Goal: Information Seeking & Learning: Learn about a topic

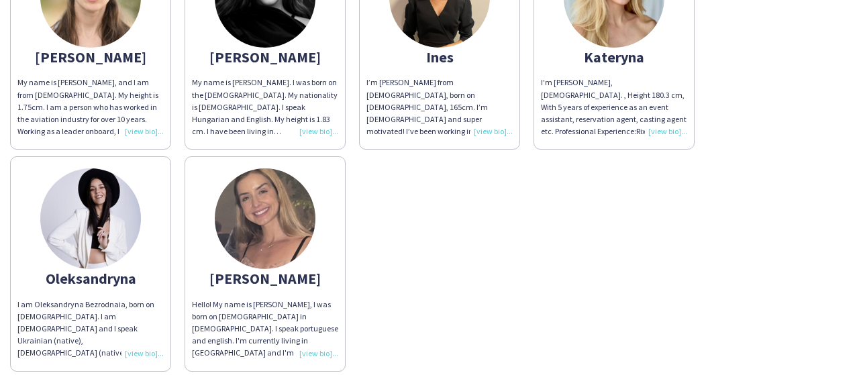
scroll to position [201, 0]
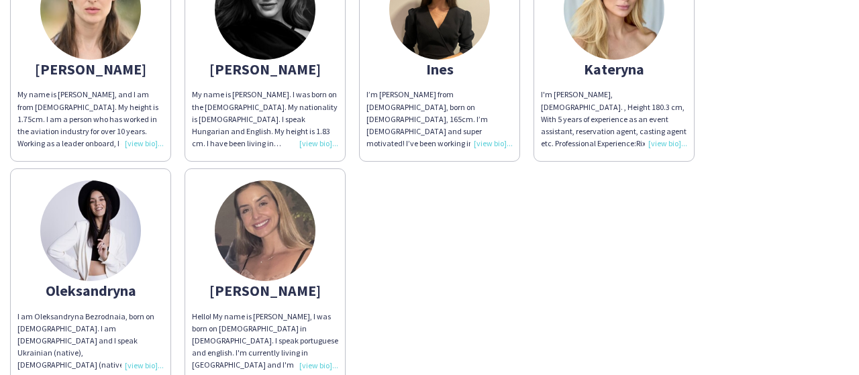
drag, startPoint x: 620, startPoint y: 314, endPoint x: 494, endPoint y: 289, distance: 128.8
click at [494, 289] on div "[PERSON_NAME] My name is [PERSON_NAME], and I am from [DEMOGRAPHIC_DATA]. My he…" at bounding box center [429, 161] width 839 height 443
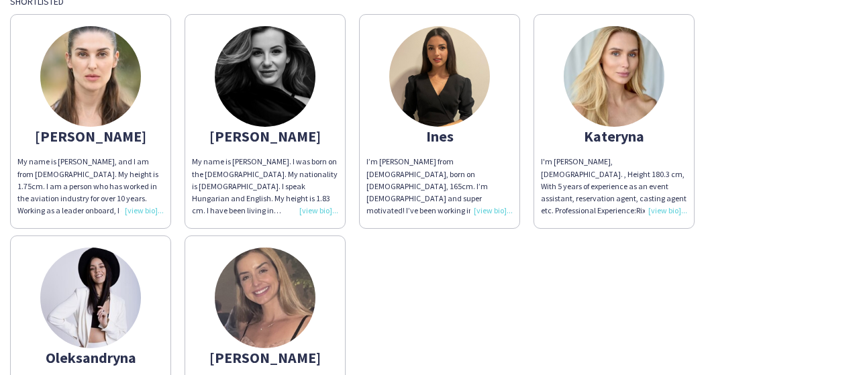
click at [490, 284] on div "[PERSON_NAME] My name is [PERSON_NAME], and I am from [DEMOGRAPHIC_DATA]. My he…" at bounding box center [429, 228] width 839 height 443
click at [99, 306] on img at bounding box center [90, 298] width 101 height 101
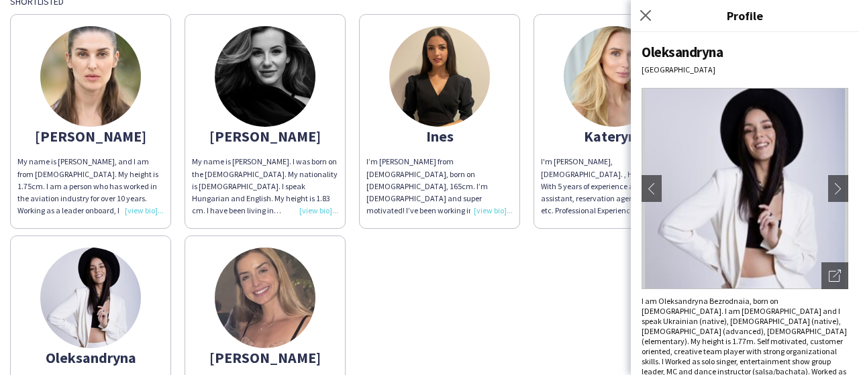
click at [750, 236] on img at bounding box center [745, 188] width 207 height 201
click at [829, 272] on icon "Open photos pop-in" at bounding box center [835, 276] width 12 height 12
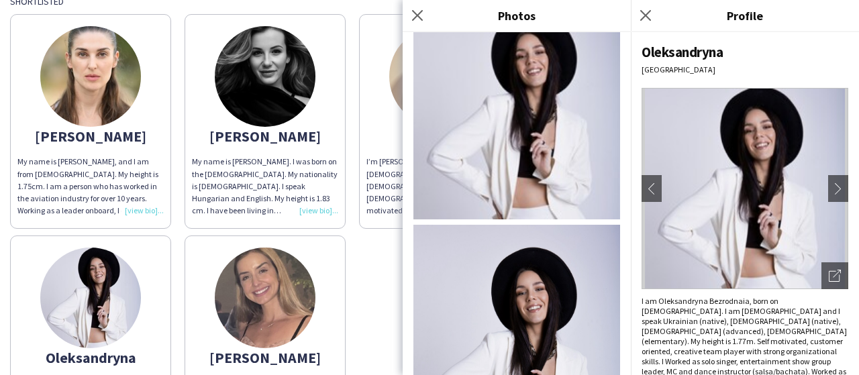
scroll to position [0, 0]
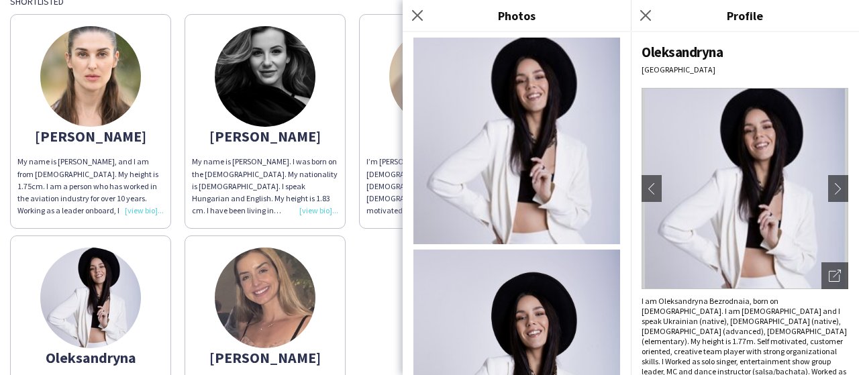
click at [101, 109] on img at bounding box center [90, 76] width 101 height 101
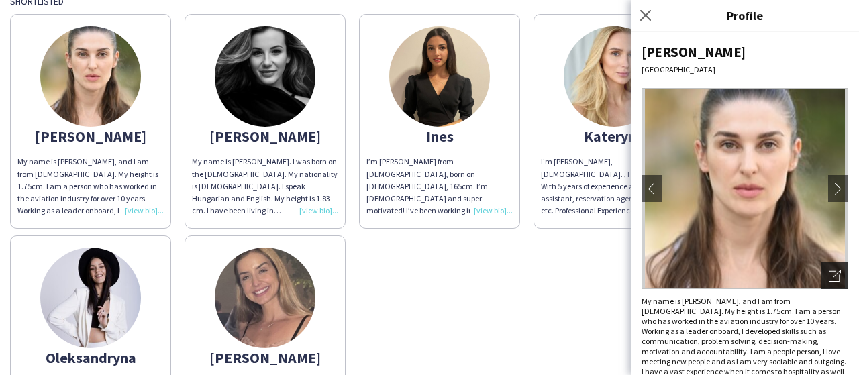
click at [833, 269] on div "Open photos pop-in" at bounding box center [835, 276] width 27 height 27
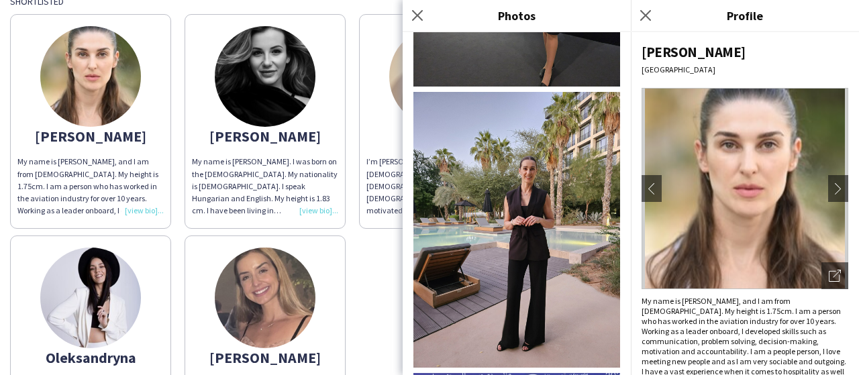
scroll to position [3160, 0]
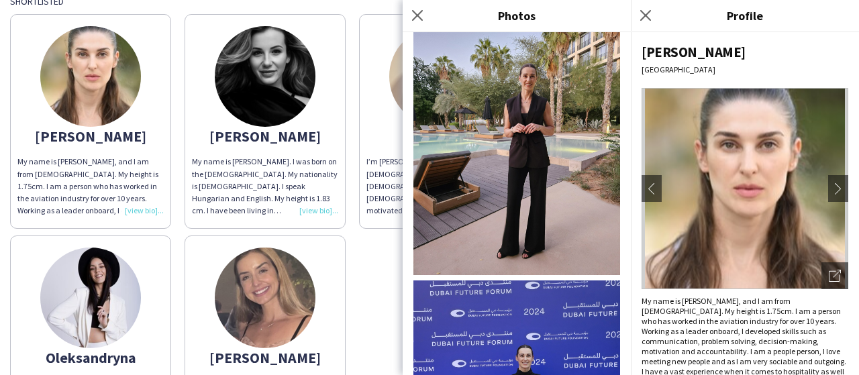
click at [100, 342] on img at bounding box center [90, 298] width 101 height 101
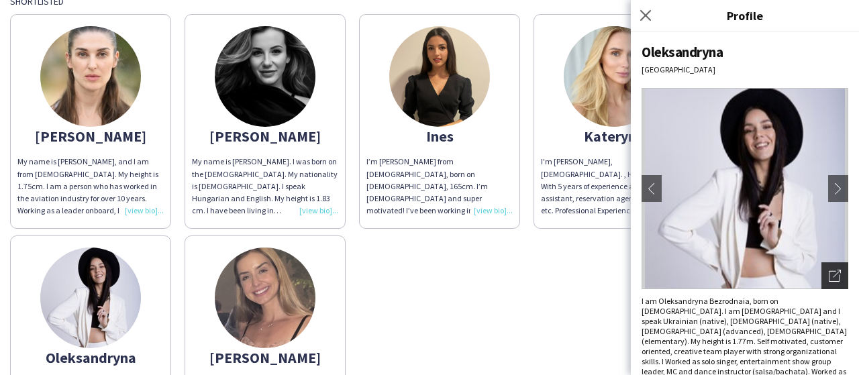
click at [822, 267] on div "Open photos pop-in" at bounding box center [835, 276] width 27 height 27
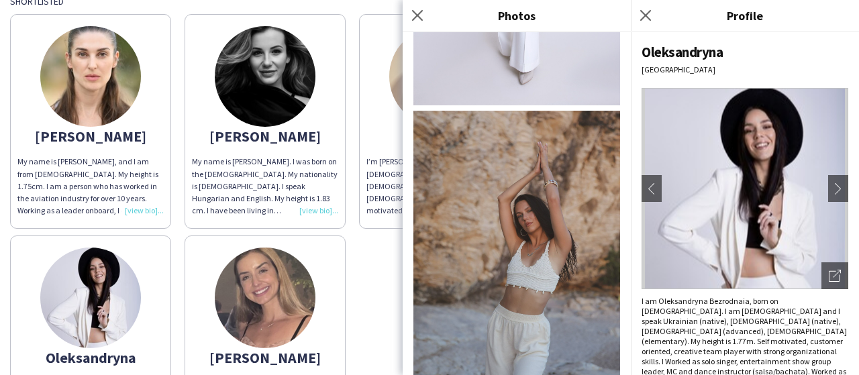
scroll to position [1364, 0]
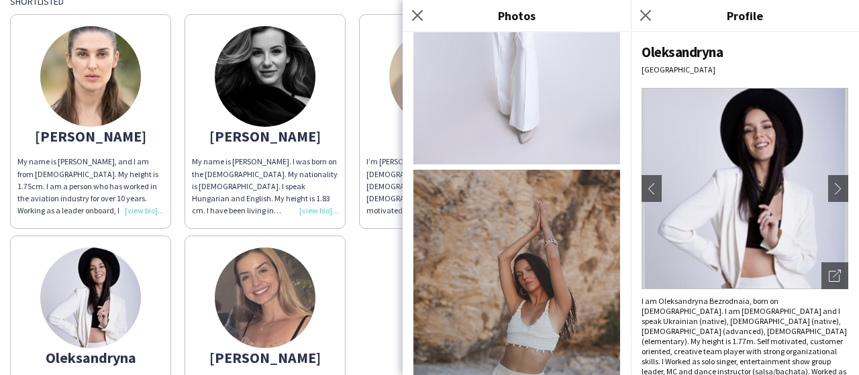
click at [373, 257] on div "[PERSON_NAME] My name is [PERSON_NAME], and I am from [DEMOGRAPHIC_DATA]. My he…" at bounding box center [429, 228] width 839 height 443
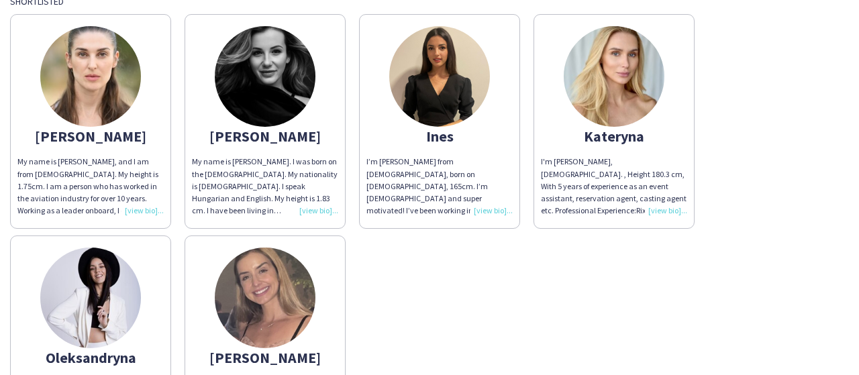
click at [620, 106] on img at bounding box center [614, 76] width 101 height 101
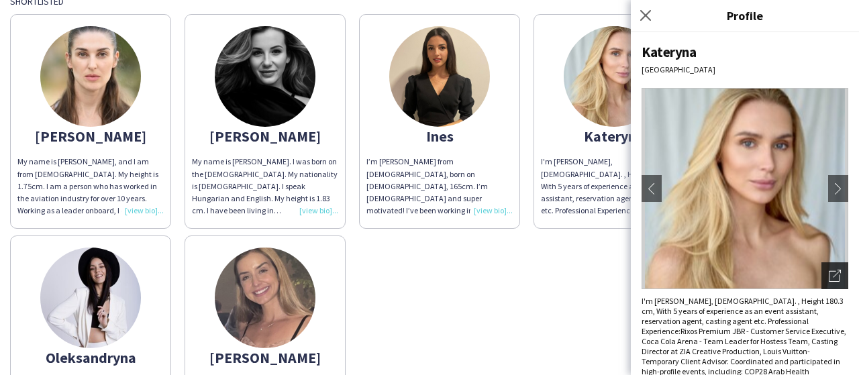
click at [829, 273] on icon "Open photos pop-in" at bounding box center [835, 276] width 12 height 12
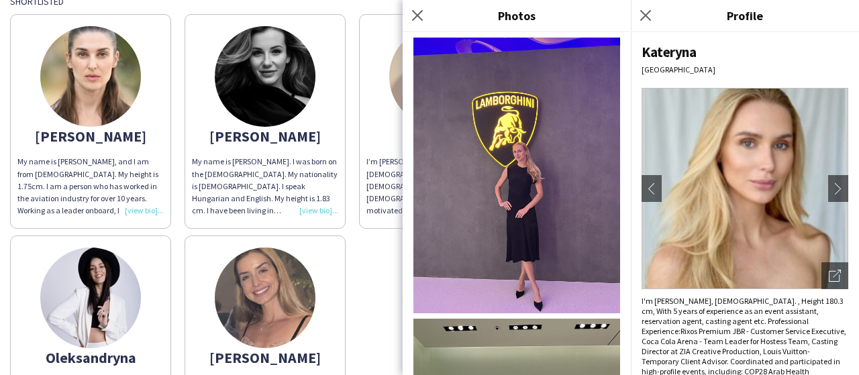
scroll to position [1210, 0]
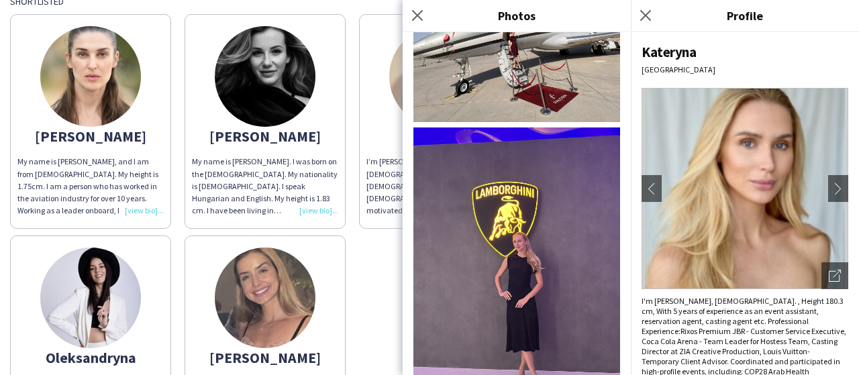
click at [387, 250] on div "[PERSON_NAME] My name is [PERSON_NAME], and I am from [DEMOGRAPHIC_DATA]. My he…" at bounding box center [429, 228] width 839 height 443
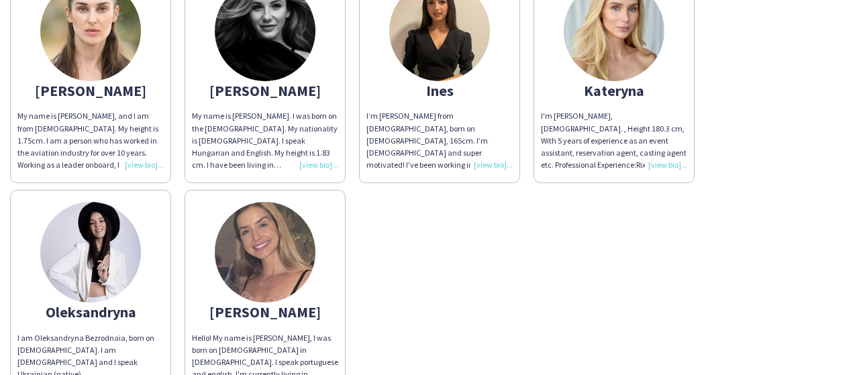
scroll to position [201, 0]
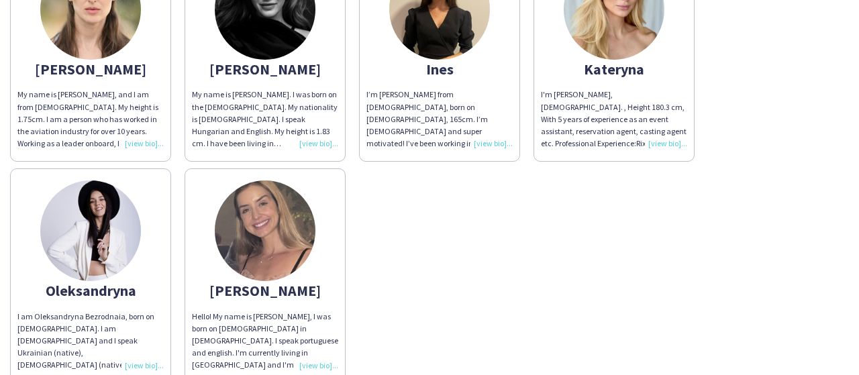
drag, startPoint x: 670, startPoint y: 244, endPoint x: 544, endPoint y: 265, distance: 127.9
click at [544, 265] on div "[PERSON_NAME] My name is [PERSON_NAME], and I am from [DEMOGRAPHIC_DATA]. My he…" at bounding box center [429, 161] width 839 height 443
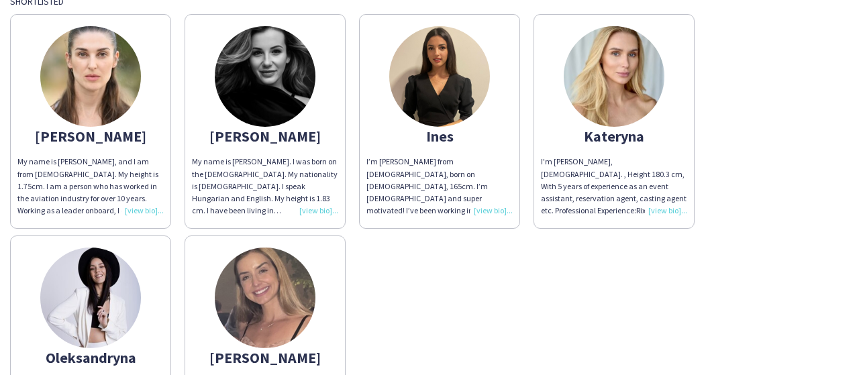
click at [279, 79] on img at bounding box center [265, 76] width 101 height 101
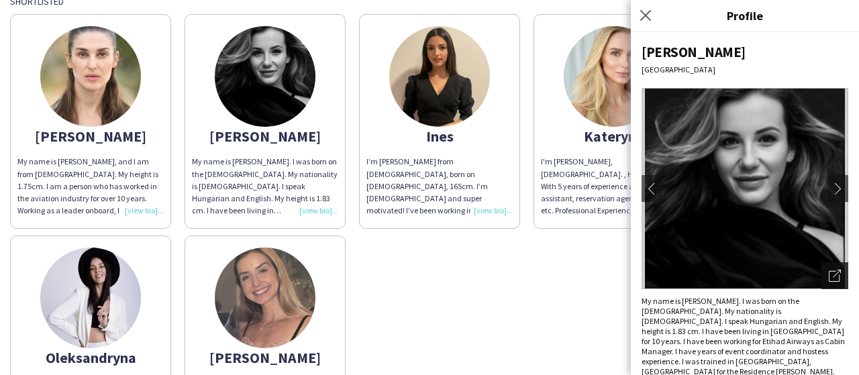
click at [839, 276] on icon at bounding box center [834, 276] width 11 height 11
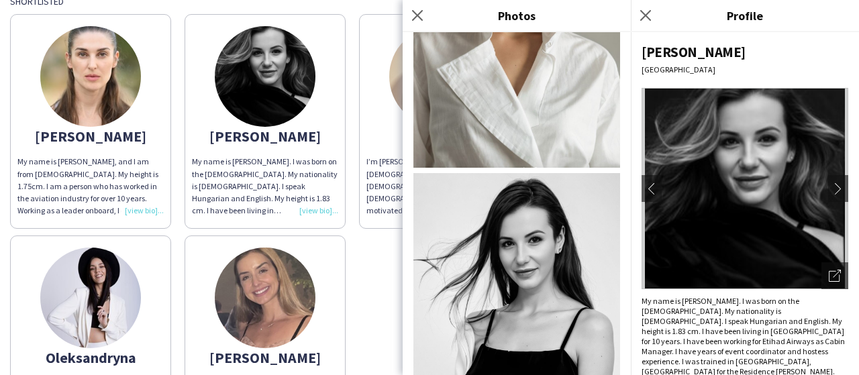
scroll to position [2691, 0]
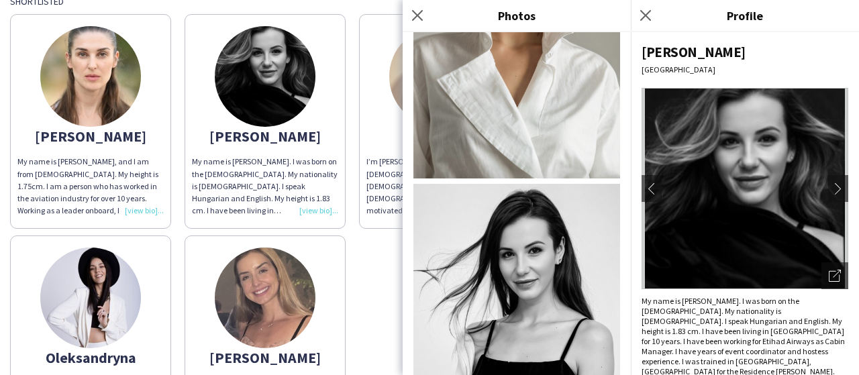
click at [375, 251] on div "[PERSON_NAME] My name is [PERSON_NAME], and I am from [DEMOGRAPHIC_DATA]. My he…" at bounding box center [429, 228] width 839 height 443
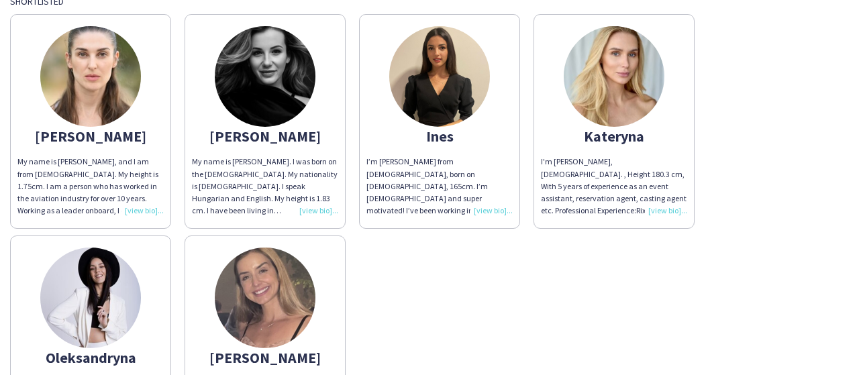
click at [112, 100] on img at bounding box center [90, 76] width 101 height 101
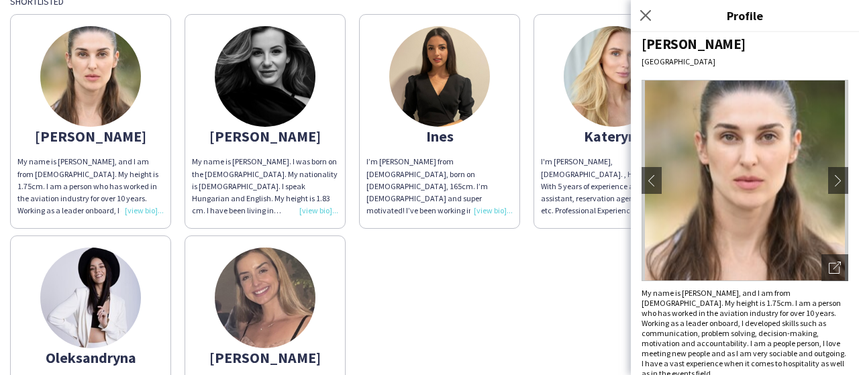
scroll to position [12, 0]
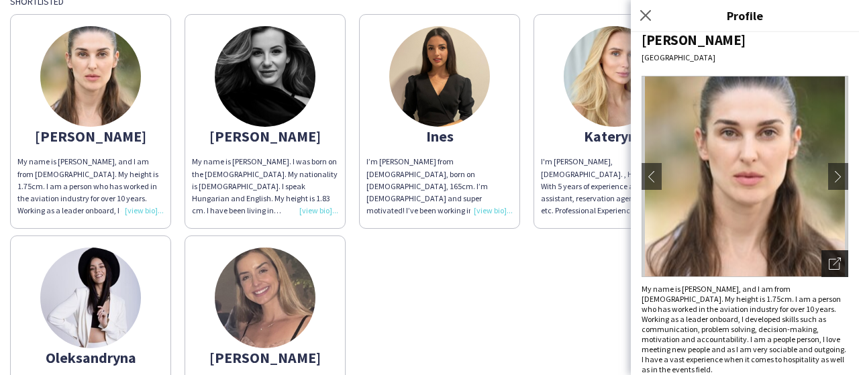
click at [831, 266] on div "Open photos pop-in" at bounding box center [835, 263] width 27 height 27
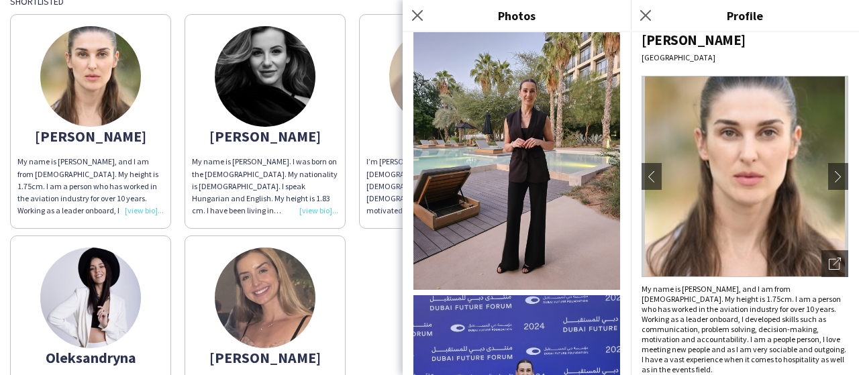
scroll to position [3160, 0]
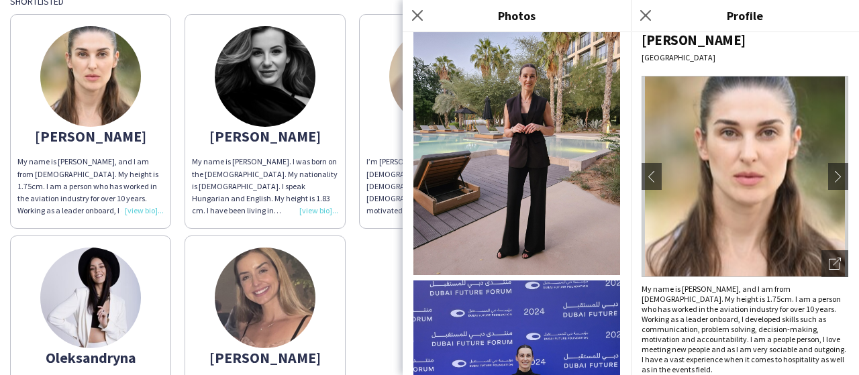
click at [391, 273] on div "[PERSON_NAME] My name is [PERSON_NAME], and I am from [DEMOGRAPHIC_DATA]. My he…" at bounding box center [429, 228] width 839 height 443
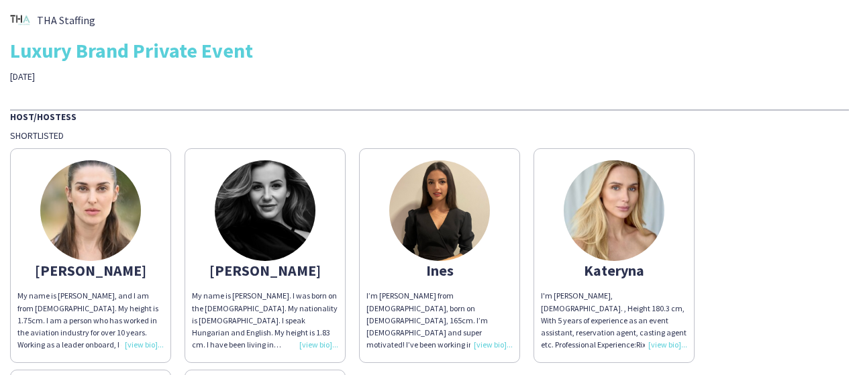
scroll to position [134, 0]
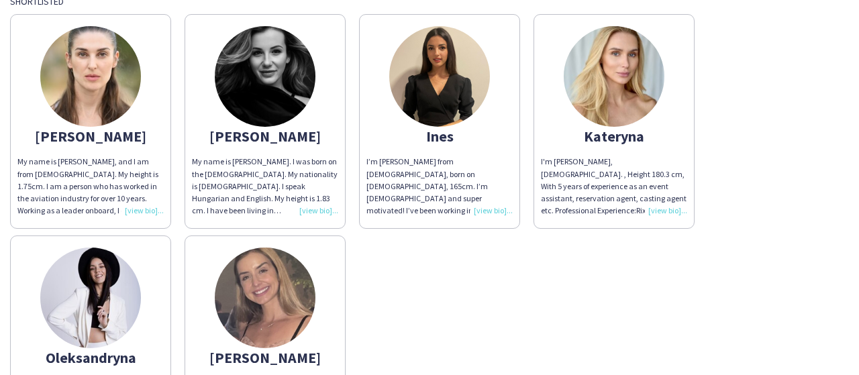
drag, startPoint x: 694, startPoint y: 277, endPoint x: 596, endPoint y: 291, distance: 98.9
click at [596, 291] on div "[PERSON_NAME] My name is [PERSON_NAME], and I am from [DEMOGRAPHIC_DATA]. My he…" at bounding box center [429, 228] width 839 height 443
drag, startPoint x: 641, startPoint y: 285, endPoint x: 628, endPoint y: 303, distance: 21.2
click at [628, 303] on div "[PERSON_NAME] My name is [PERSON_NAME], and I am from [DEMOGRAPHIC_DATA]. My he…" at bounding box center [429, 228] width 839 height 443
click at [286, 103] on img at bounding box center [265, 76] width 101 height 101
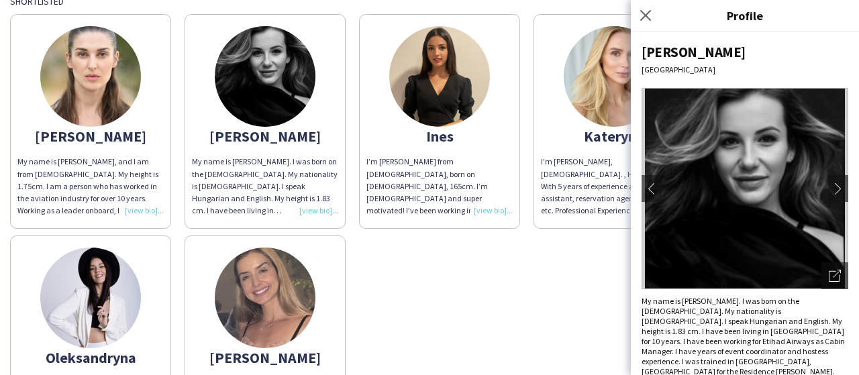
click at [570, 101] on app-share-pages-crew-card "[PERSON_NAME] I'm [PERSON_NAME], [DEMOGRAPHIC_DATA]. , Height 180.3 cm, With 5 …" at bounding box center [614, 121] width 161 height 215
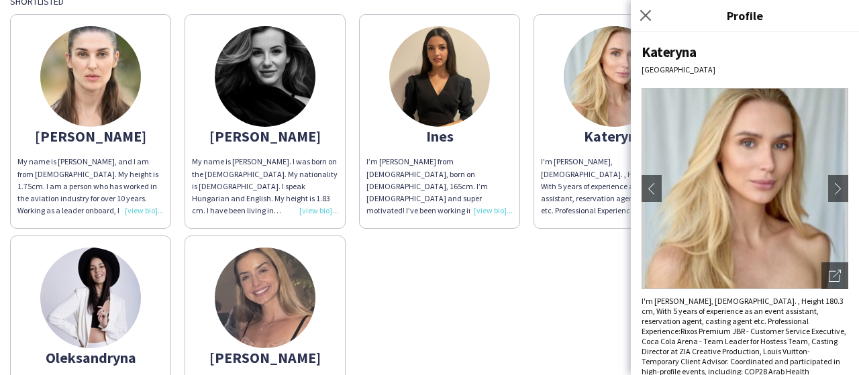
scroll to position [12, 0]
